Goal: Task Accomplishment & Management: Manage account settings

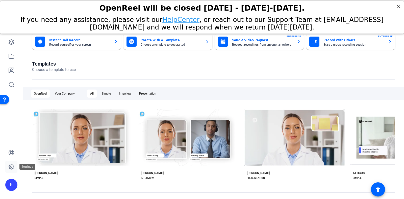
click at [15, 166] on link at bounding box center [11, 167] width 12 height 12
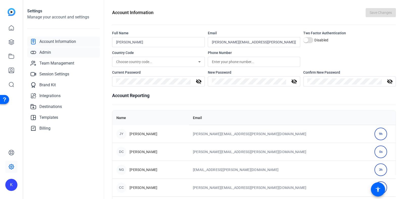
click at [52, 53] on link "Admin" at bounding box center [63, 53] width 73 height 10
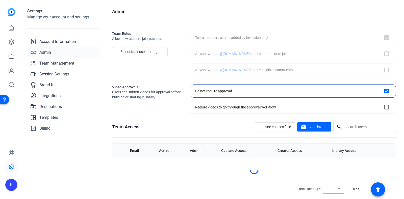
checkbox input "true"
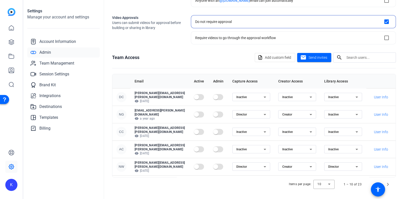
click at [257, 112] on div "Director" at bounding box center [250, 115] width 27 height 6
click at [253, 127] on mat-option "Inactive" at bounding box center [248, 129] width 38 height 8
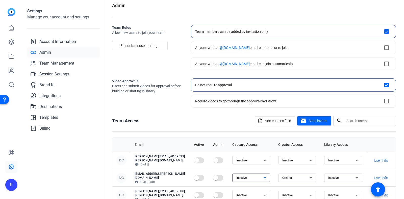
scroll to position [38, 0]
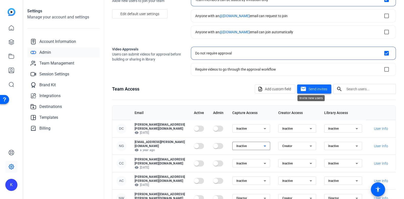
click at [316, 88] on span "Send invites" at bounding box center [318, 89] width 19 height 5
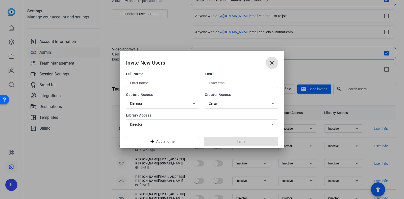
click at [159, 81] on input "text" at bounding box center [162, 83] width 65 height 6
type input "[PERSON_NAME]"
click at [224, 78] on div at bounding box center [241, 83] width 65 height 10
paste input "[PERSON_NAME][EMAIL_ADDRESS][DOMAIN_NAME]"
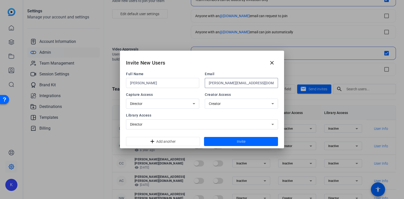
type input "[PERSON_NAME][EMAIL_ADDRESS][DOMAIN_NAME]"
click at [164, 84] on input "[PERSON_NAME]" at bounding box center [162, 83] width 65 height 6
type input "[PERSON_NAME]"
click at [230, 123] on div "Director" at bounding box center [201, 125] width 142 height 6
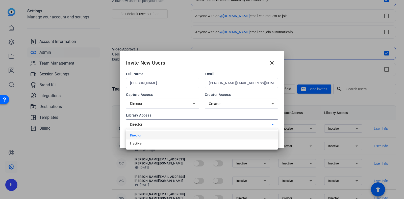
click at [230, 123] on div at bounding box center [202, 99] width 404 height 199
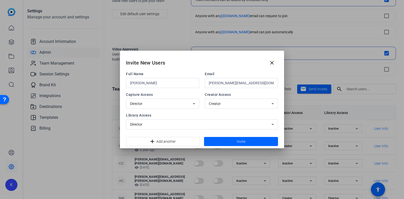
click at [184, 104] on div "Director" at bounding box center [161, 104] width 63 height 6
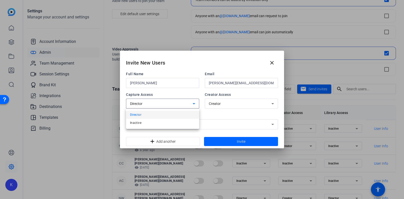
click at [184, 104] on div at bounding box center [202, 99] width 404 height 199
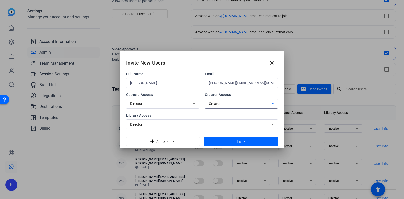
click at [232, 105] on div "Creator" at bounding box center [240, 104] width 63 height 6
click at [232, 105] on div at bounding box center [202, 99] width 404 height 199
click at [227, 139] on span at bounding box center [241, 142] width 74 height 12
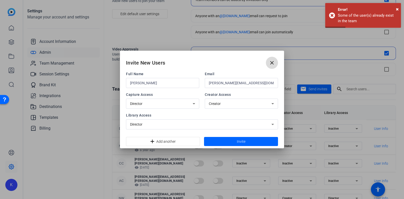
click at [273, 60] on button "close" at bounding box center [272, 63] width 12 height 12
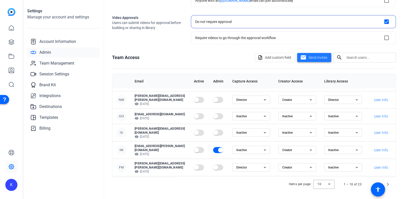
scroll to position [68, 0]
click at [387, 184] on span "Next page" at bounding box center [388, 185] width 12 height 12
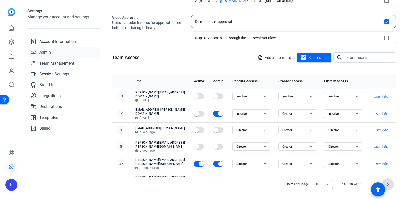
scroll to position [0, 0]
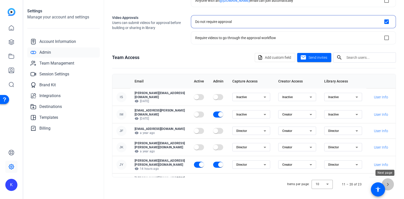
click at [388, 184] on span "Next page" at bounding box center [388, 185] width 12 height 12
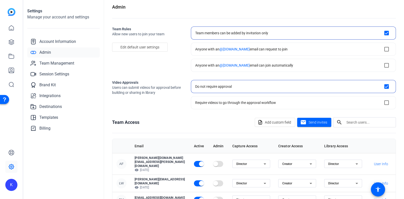
scroll to position [30, 0]
